Goal: Transaction & Acquisition: Download file/media

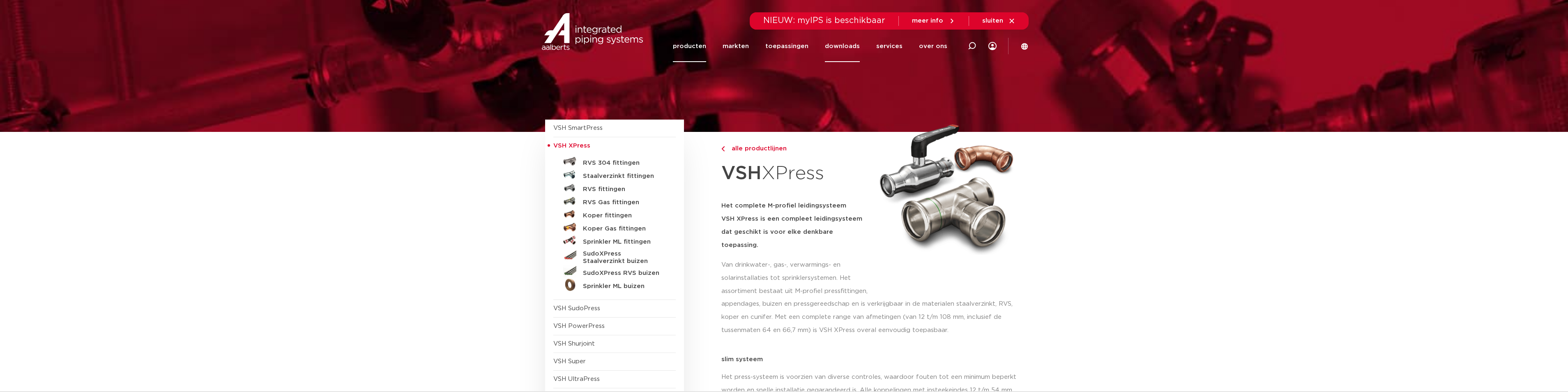
click at [839, 46] on link "downloads" at bounding box center [842, 46] width 35 height 32
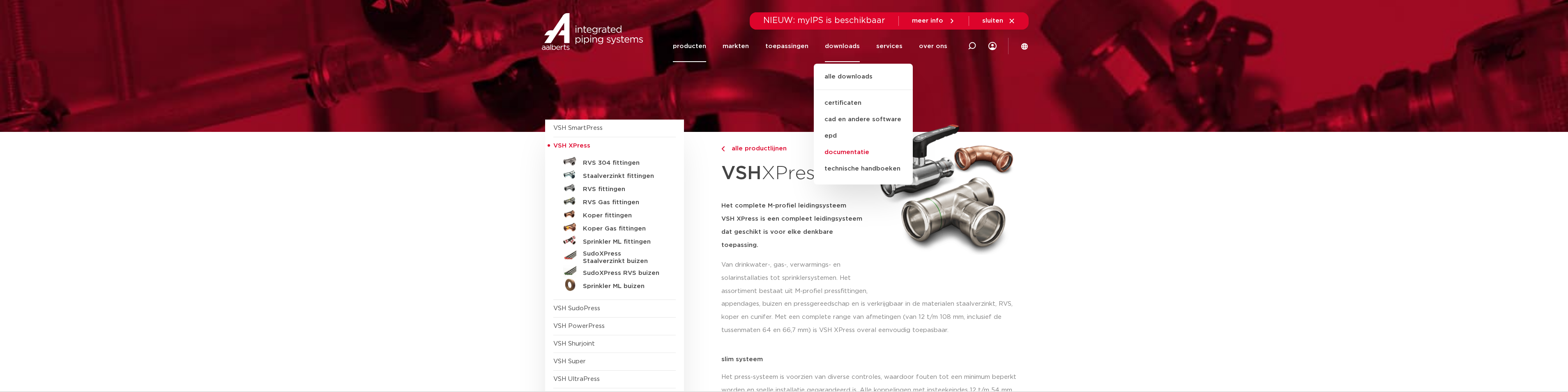
click at [849, 151] on link "documentatie" at bounding box center [863, 152] width 99 height 16
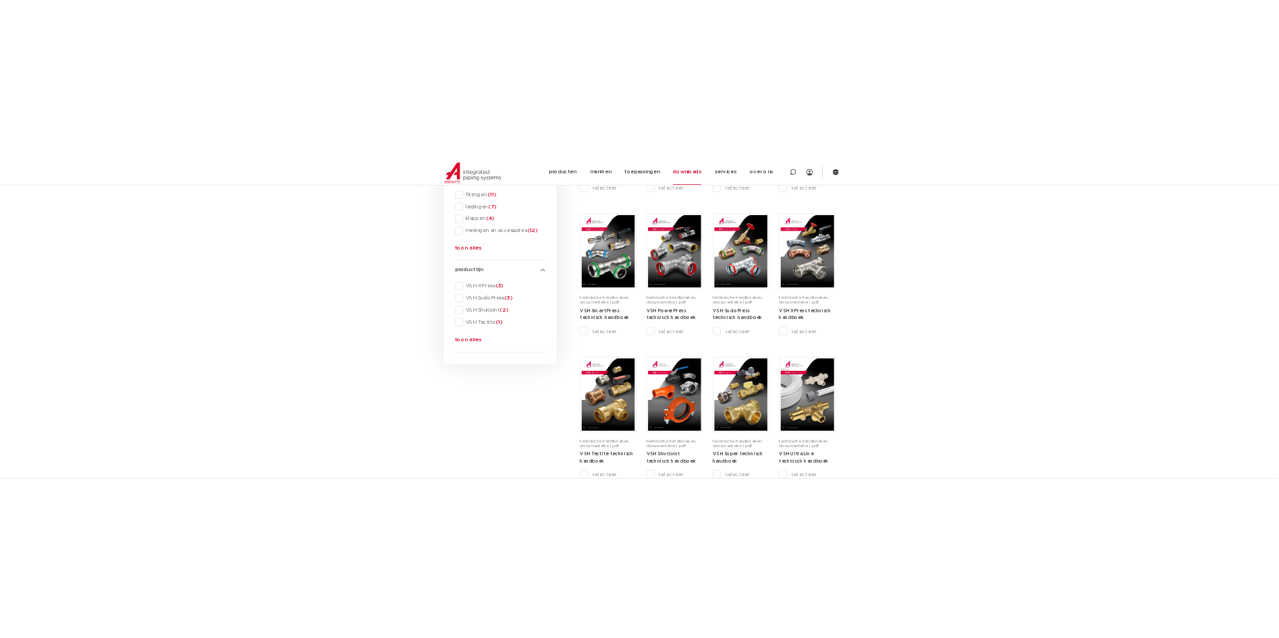
scroll to position [202, 0]
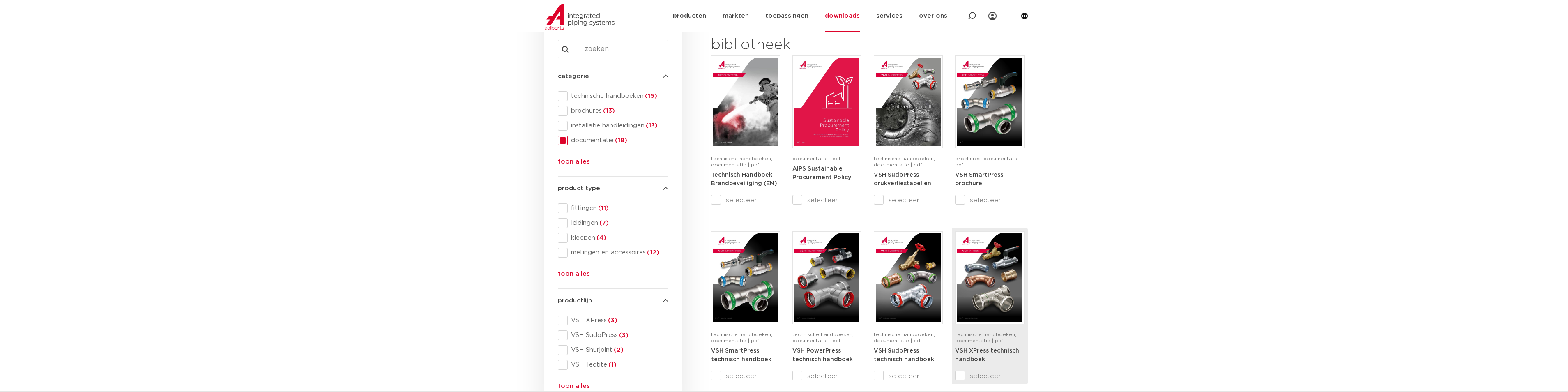
click at [1006, 297] on img at bounding box center [989, 278] width 65 height 89
